Goal: Information Seeking & Learning: Understand process/instructions

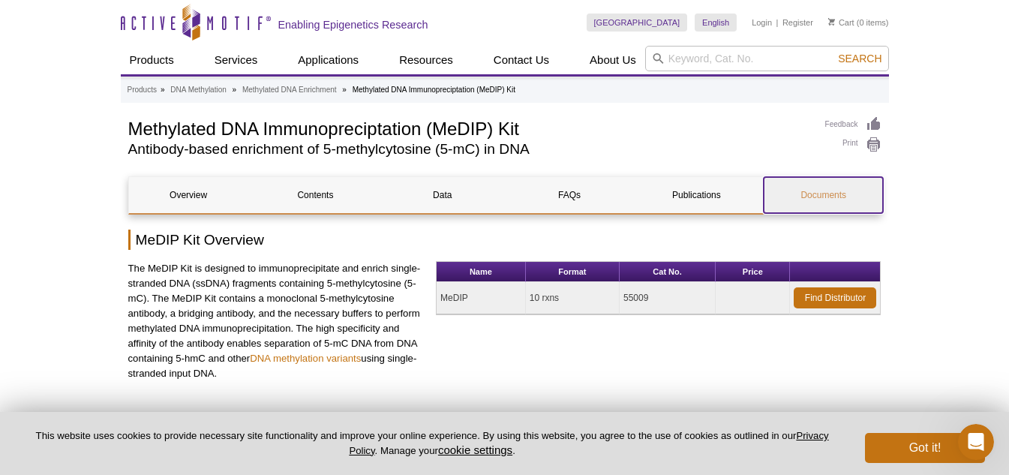
click at [827, 187] on link "Documents" at bounding box center [823, 195] width 119 height 36
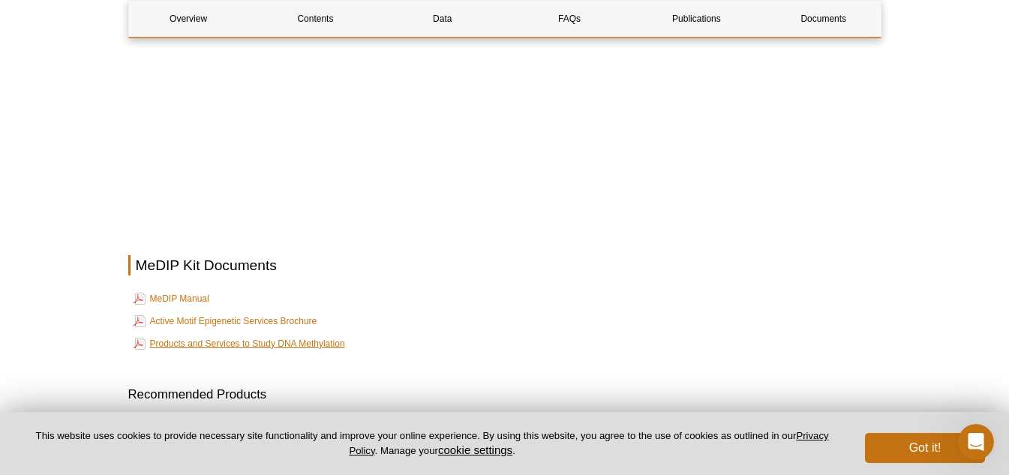
scroll to position [3820, 0]
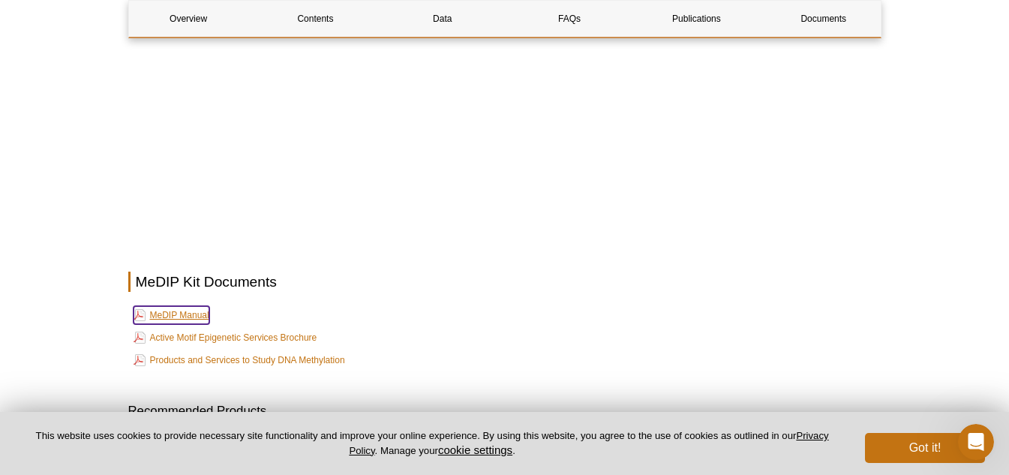
click at [157, 309] on link "MeDIP Manual" at bounding box center [172, 315] width 76 height 18
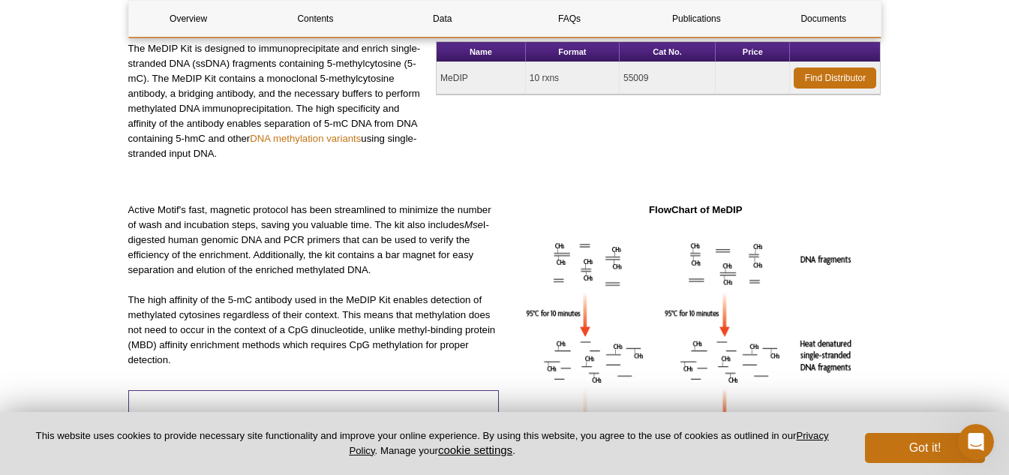
scroll to position [225, 0]
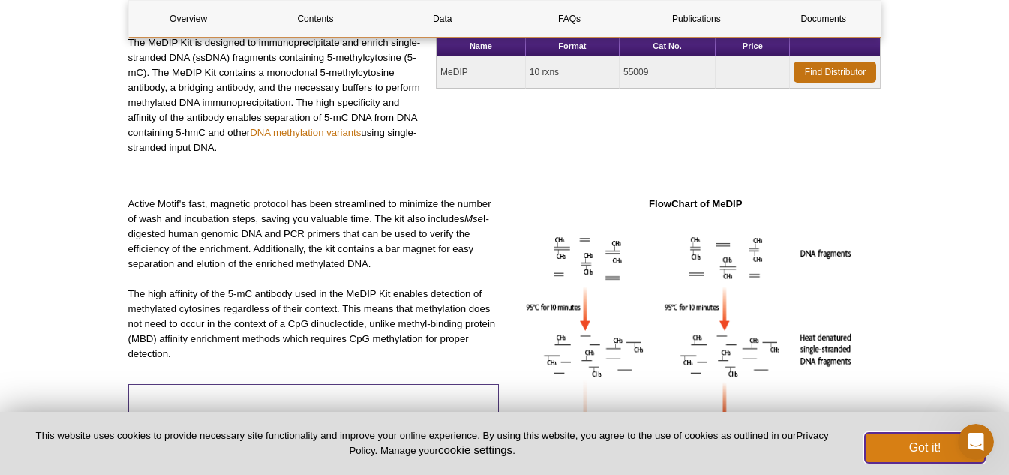
click at [890, 448] on button "Got it!" at bounding box center [925, 448] width 120 height 30
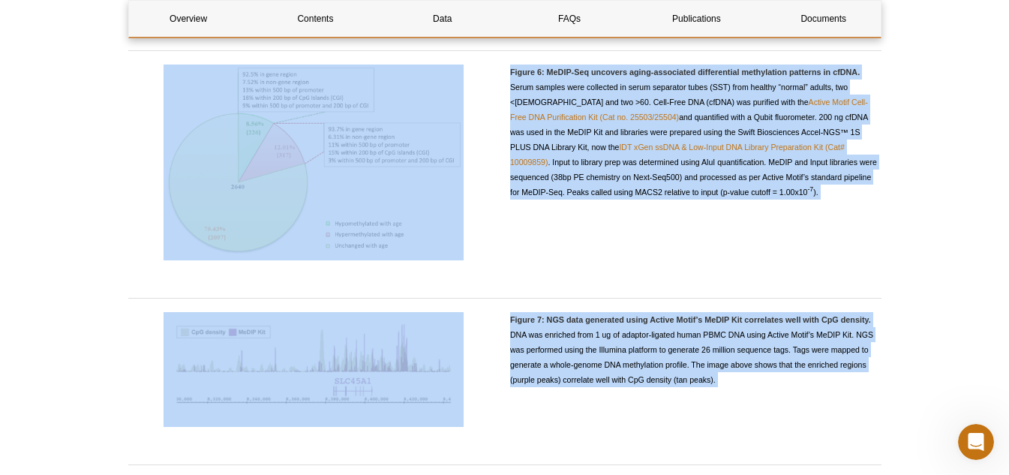
scroll to position [2914, 0]
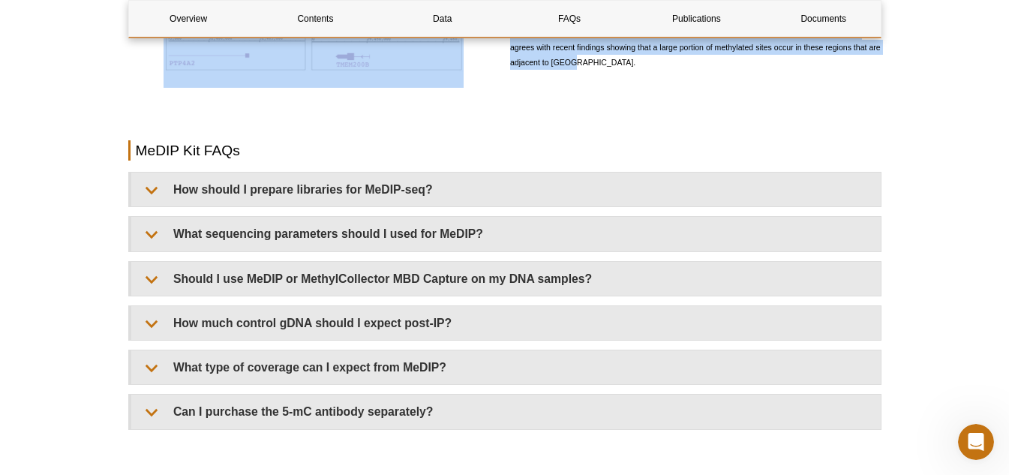
drag, startPoint x: 125, startPoint y: 190, endPoint x: 567, endPoint y: 71, distance: 458.5
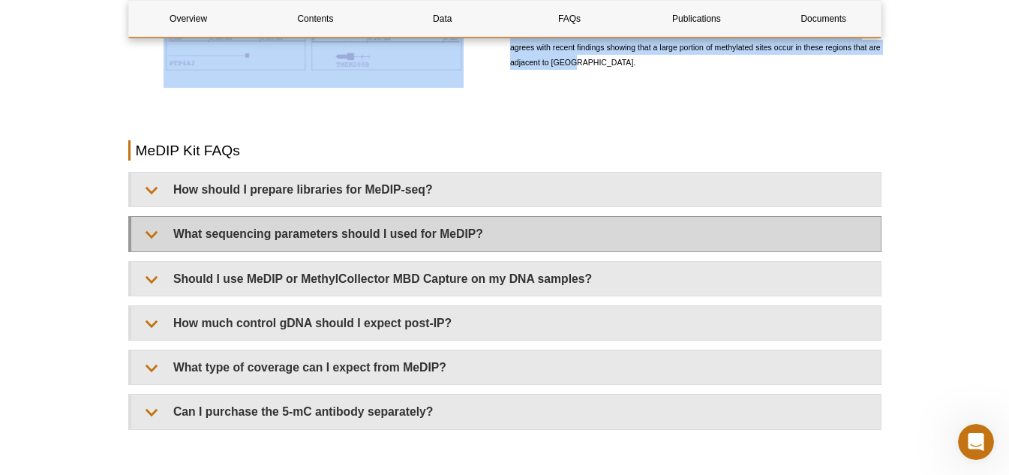
copy div "MeDIP Kit Data The MeDIP Kit is able to selectively enrich for DNA fragments co…"
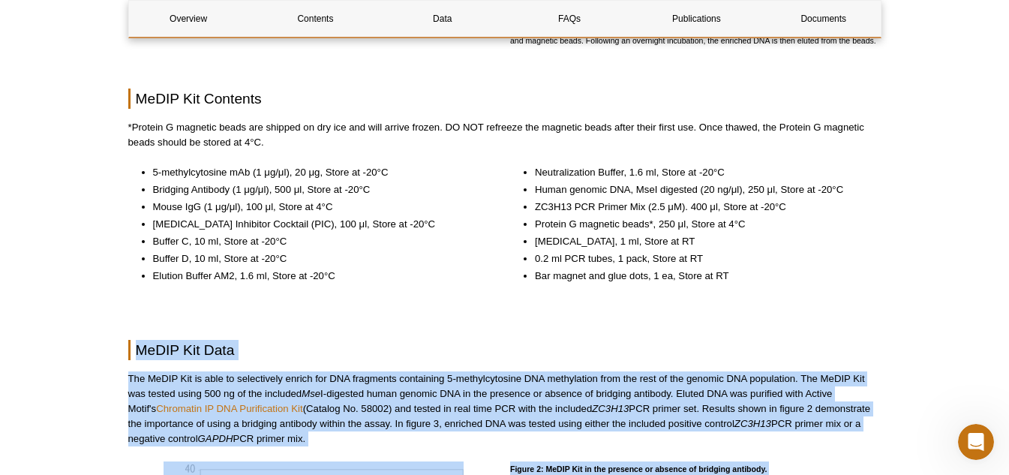
scroll to position [813, 0]
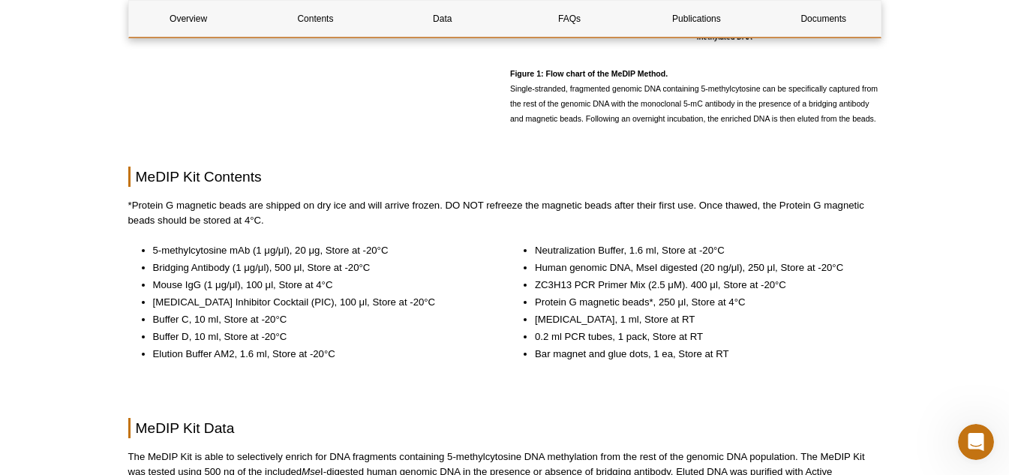
click at [470, 302] on li "[MEDICAL_DATA] Inhibitor Cocktail (PIC), 100 μl, Store at -20°C" at bounding box center [319, 302] width 332 height 15
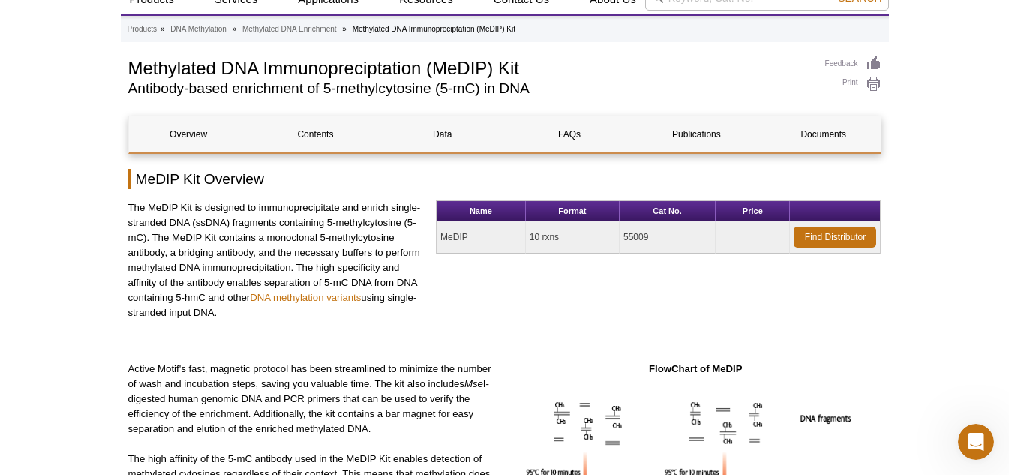
scroll to position [0, 0]
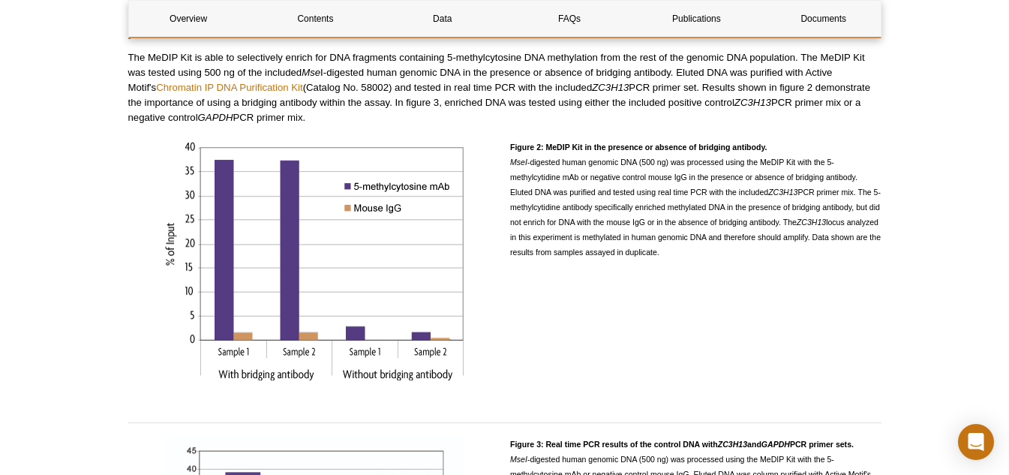
scroll to position [1050, 0]
